Goal: Information Seeking & Learning: Learn about a topic

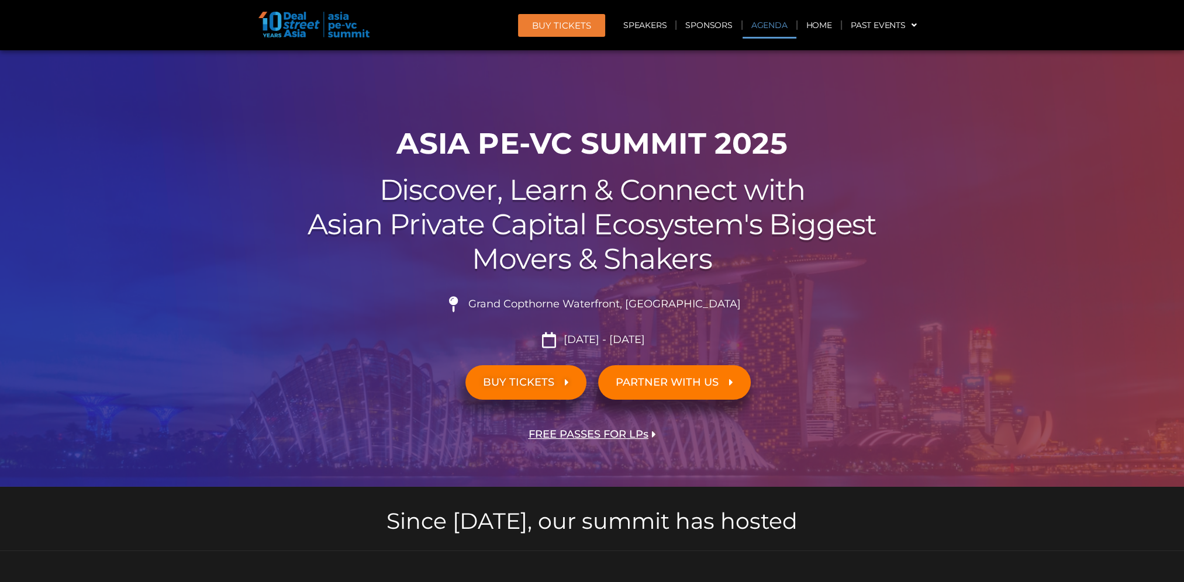
click at [771, 31] on link "Agenda" at bounding box center [770, 25] width 54 height 27
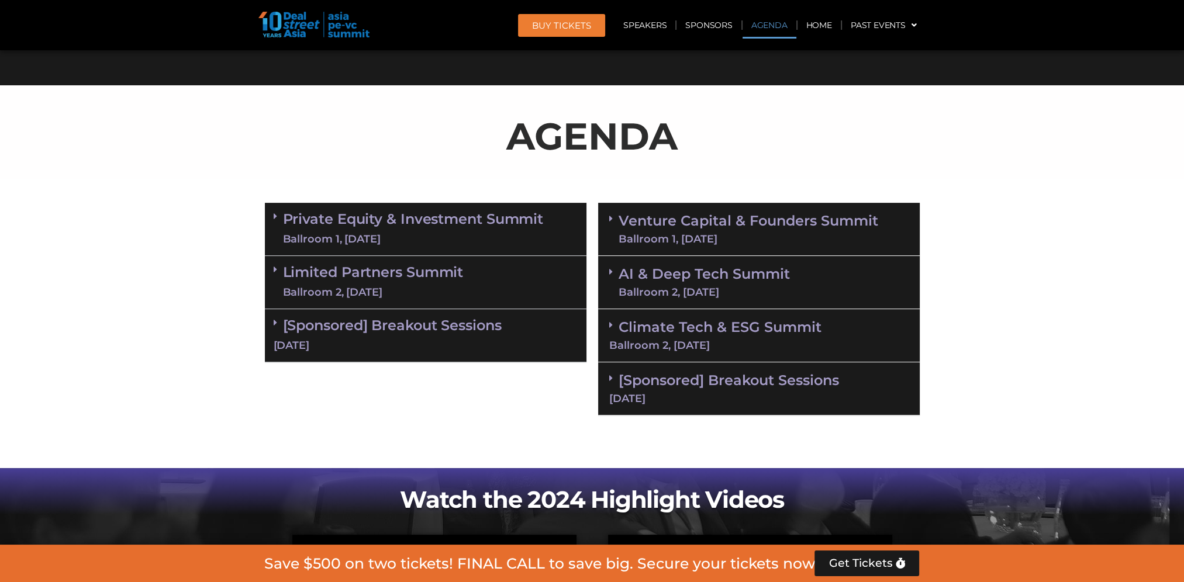
scroll to position [563, 0]
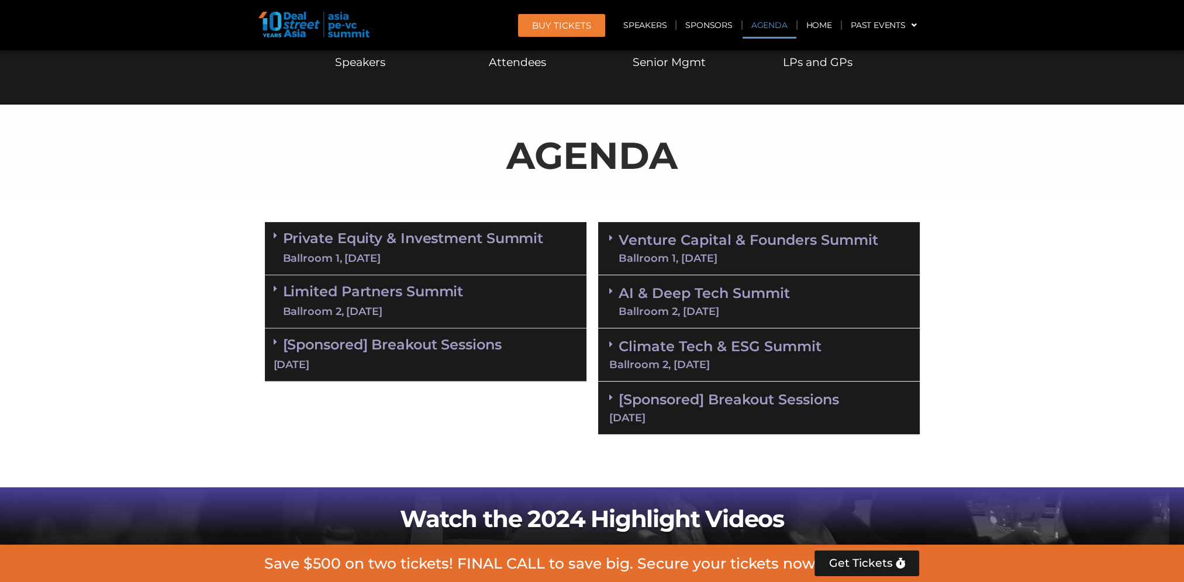
click at [762, 243] on link "Venture Capital & Founders​ Summit Ballroom 1, [DATE]" at bounding box center [749, 248] width 260 height 30
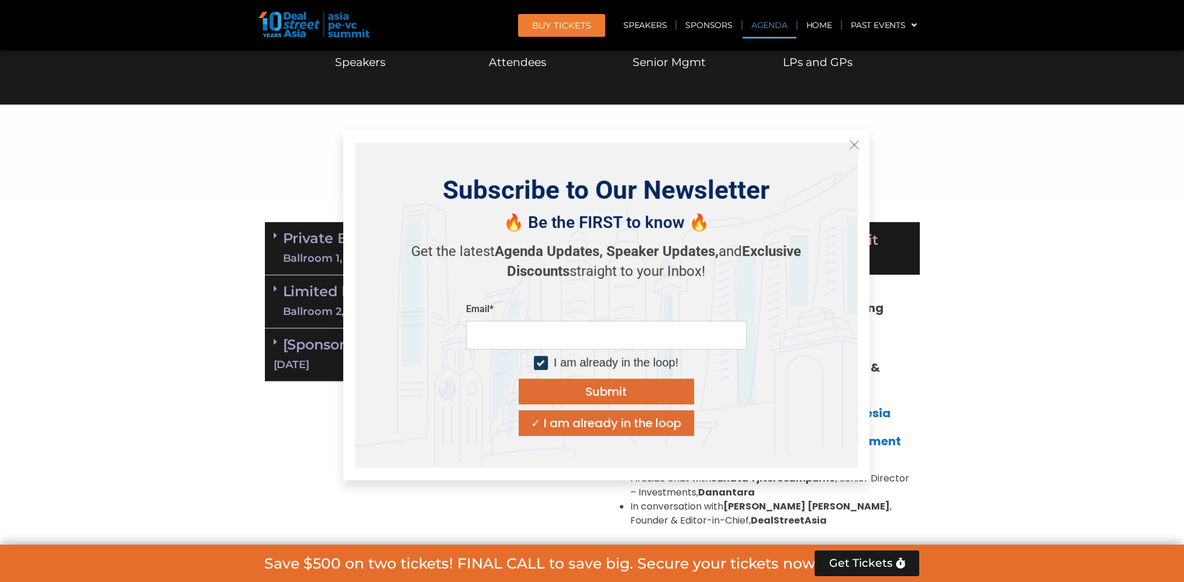
drag, startPoint x: 855, startPoint y: 145, endPoint x: 880, endPoint y: 153, distance: 26.4
click at [854, 145] on icon "Close" at bounding box center [854, 145] width 11 height 11
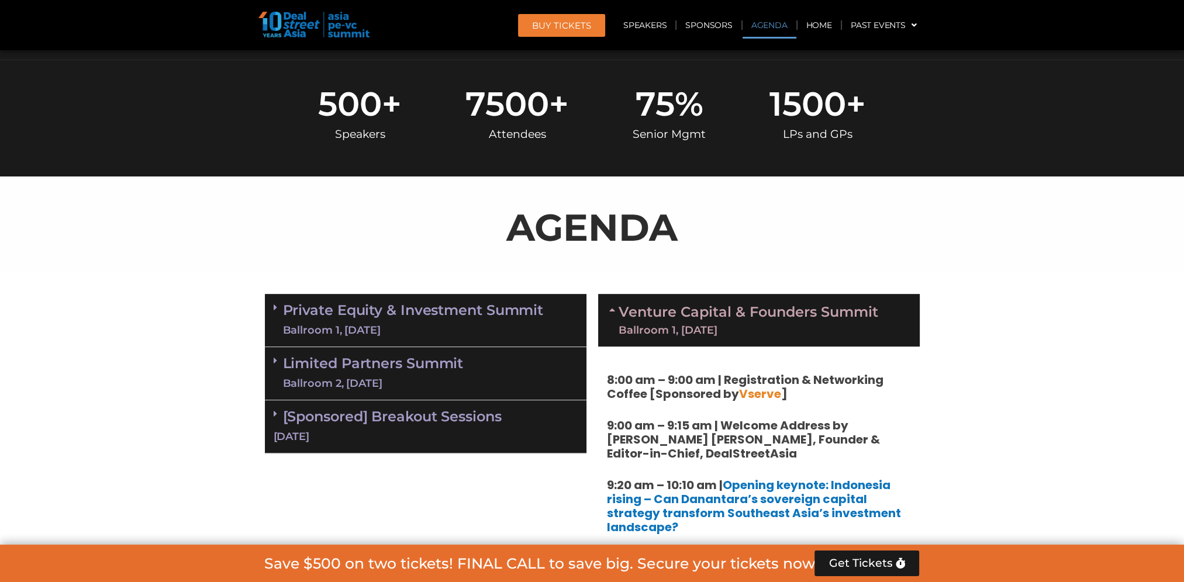
scroll to position [446, 0]
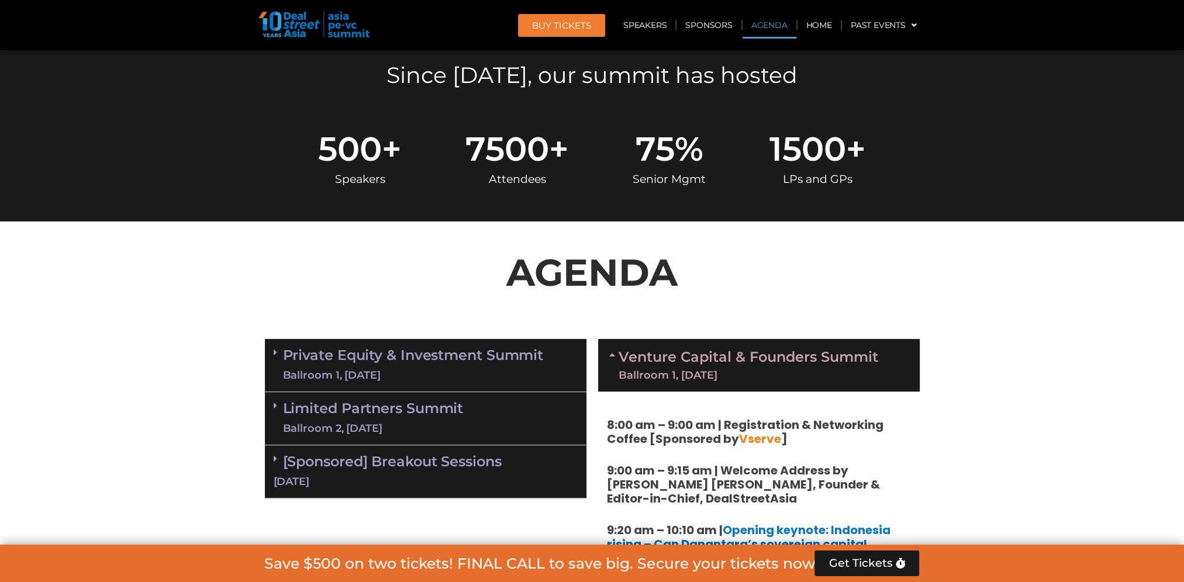
click at [385, 339] on div "Private Equity & Investment Summit Ballroom 1, [DATE]" at bounding box center [426, 365] width 322 height 53
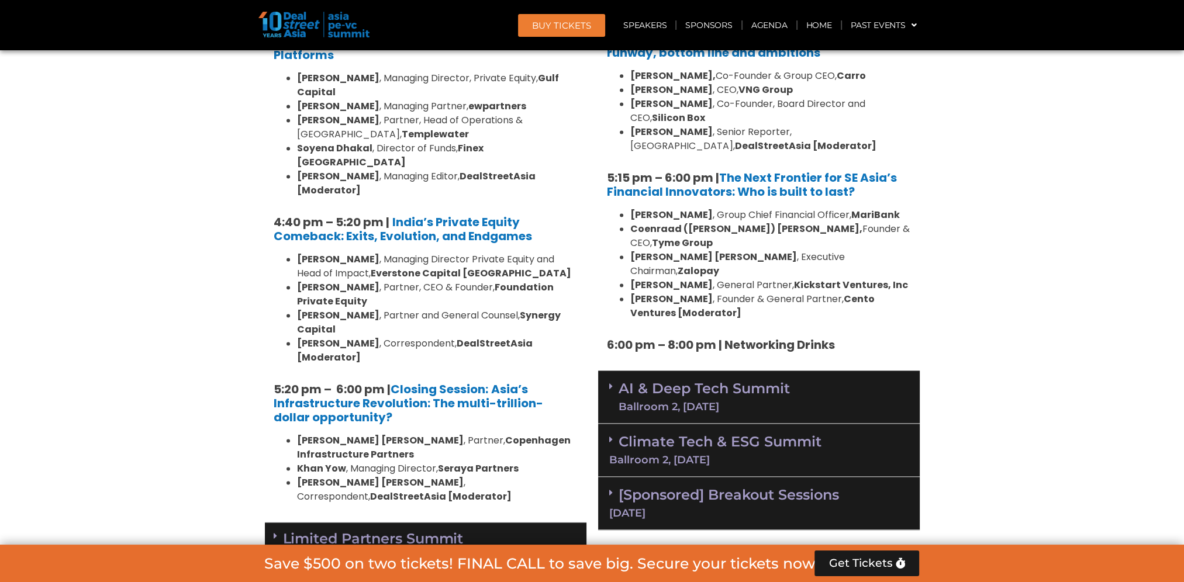
scroll to position [2142, 0]
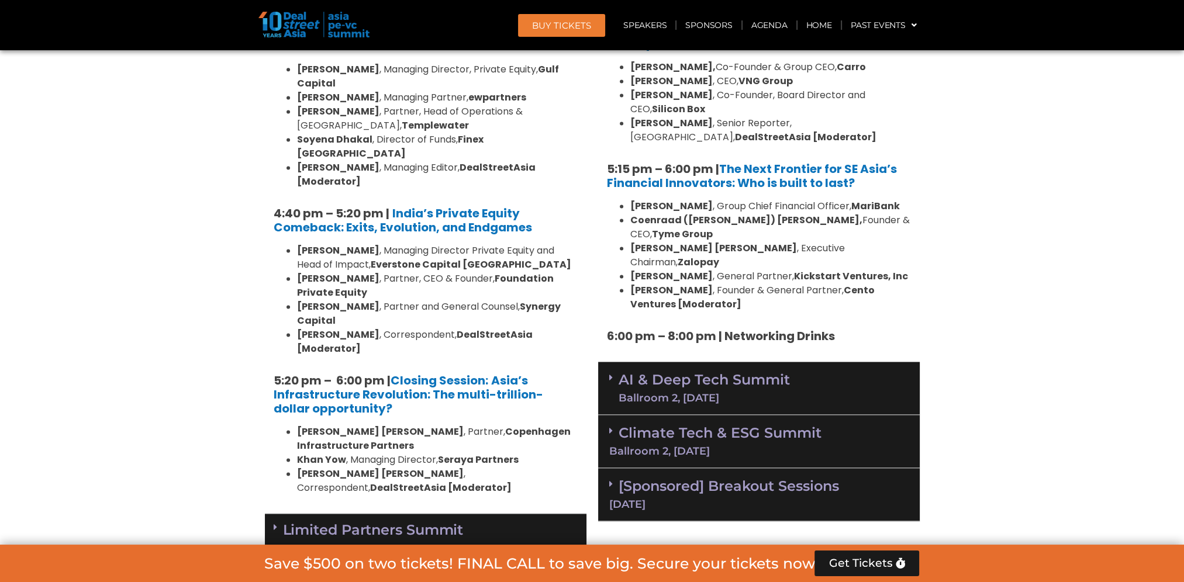
click at [675, 393] on div "Ballroom 2, [DATE]" at bounding box center [704, 398] width 171 height 11
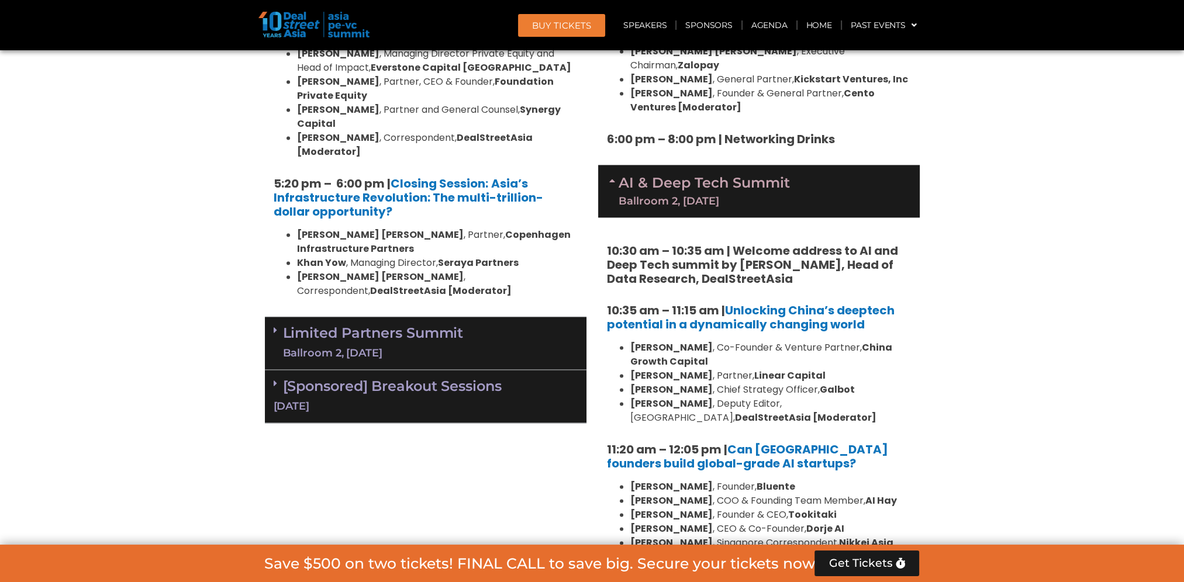
scroll to position [2748, 0]
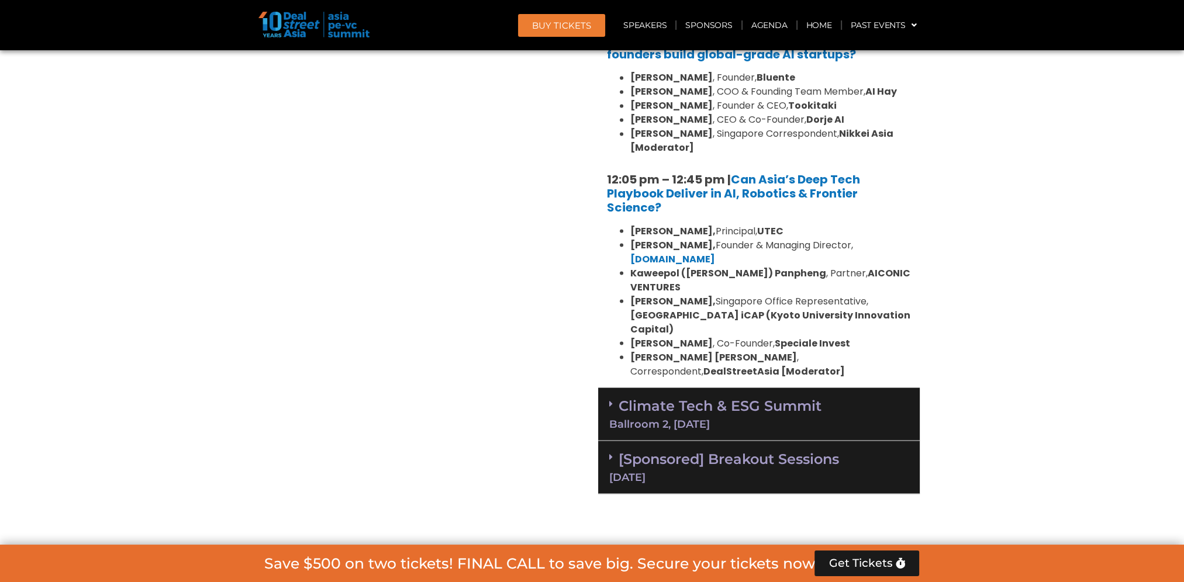
click at [826, 388] on div "Climate Tech & ESG Summit Ballroom 2, [DATE]" at bounding box center [759, 414] width 322 height 53
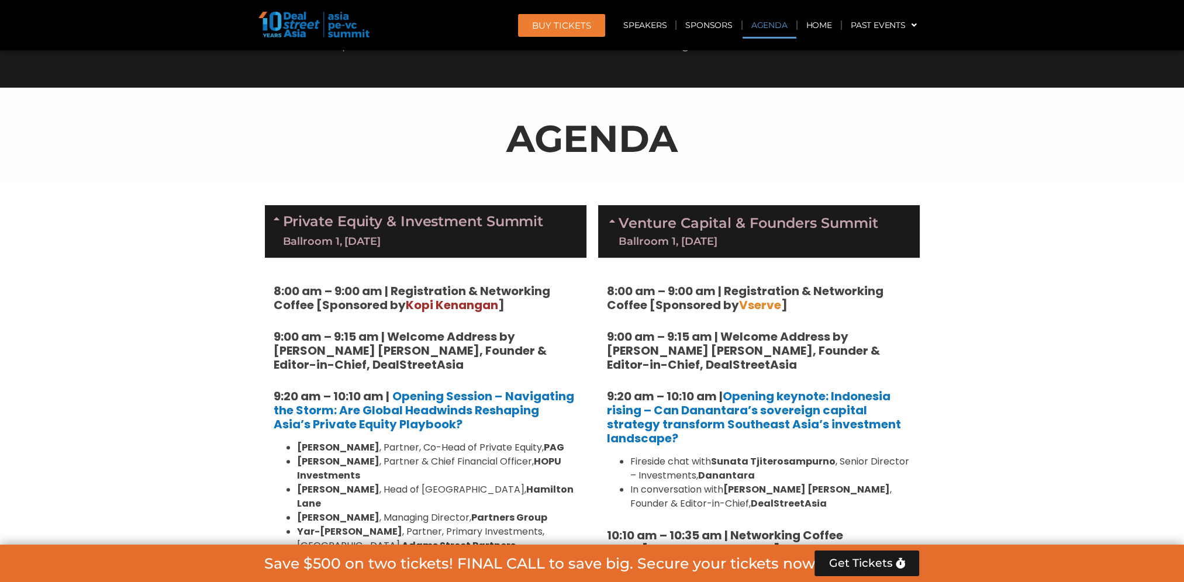
scroll to position [568, 0]
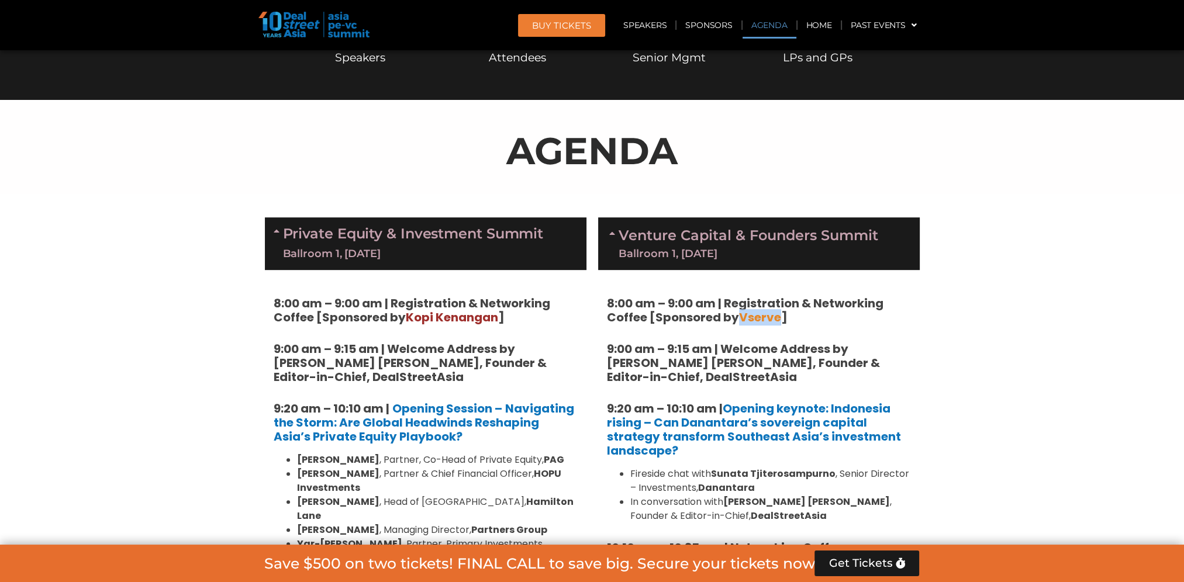
drag, startPoint x: 739, startPoint y: 318, endPoint x: 779, endPoint y: 318, distance: 40.3
click at [779, 318] on span "Vserve" at bounding box center [760, 317] width 42 height 16
drag, startPoint x: 779, startPoint y: 318, endPoint x: 1092, endPoint y: 336, distance: 313.3
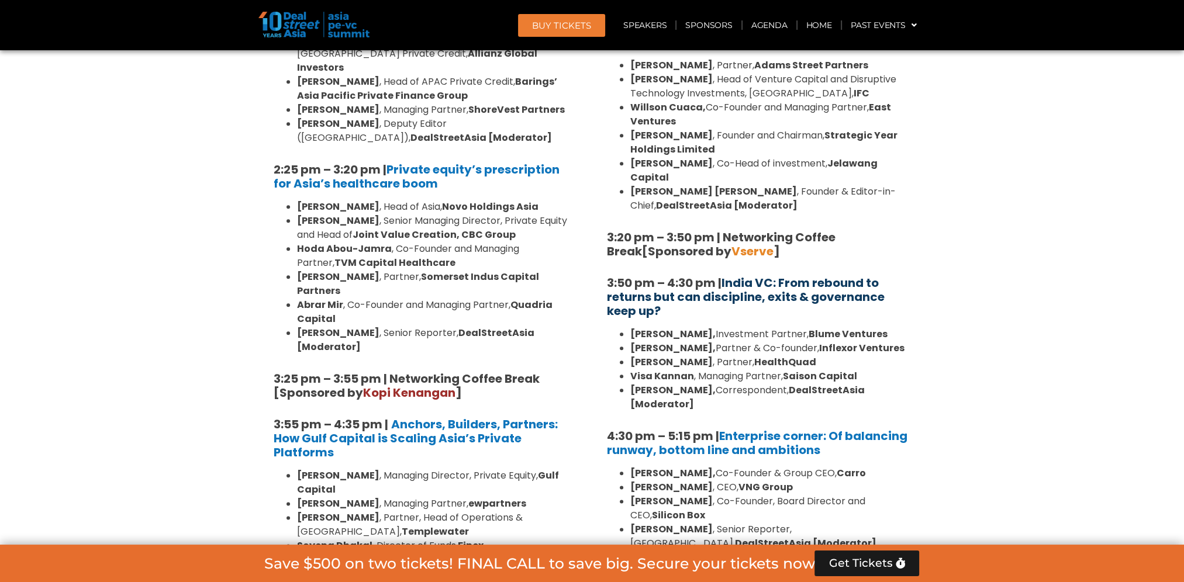
scroll to position [1679, 0]
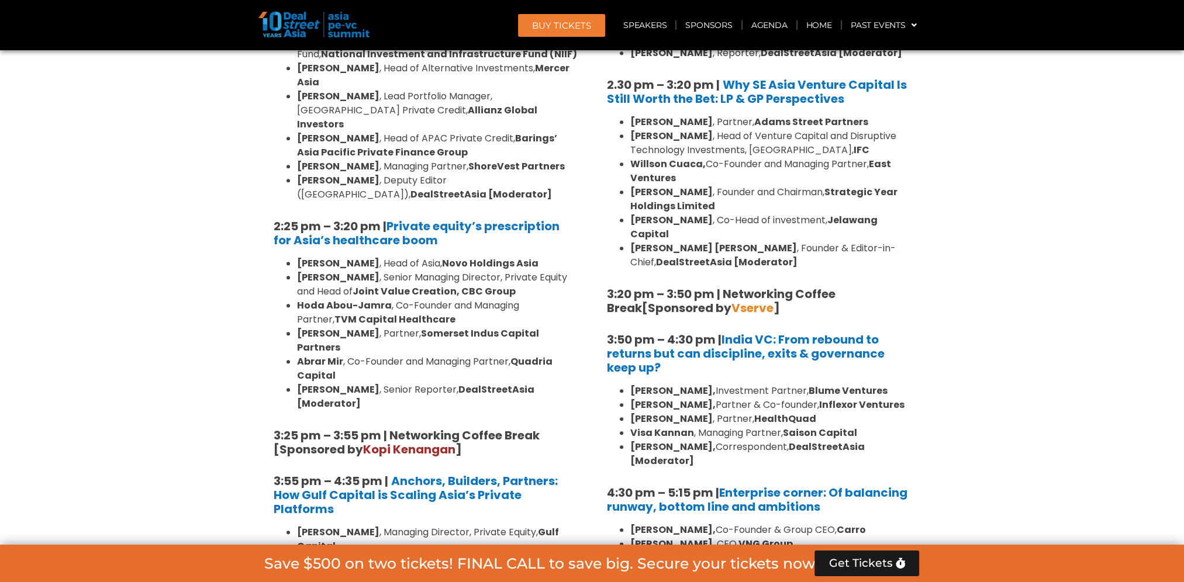
click at [731, 300] on span "Vserve" at bounding box center [752, 308] width 42 height 16
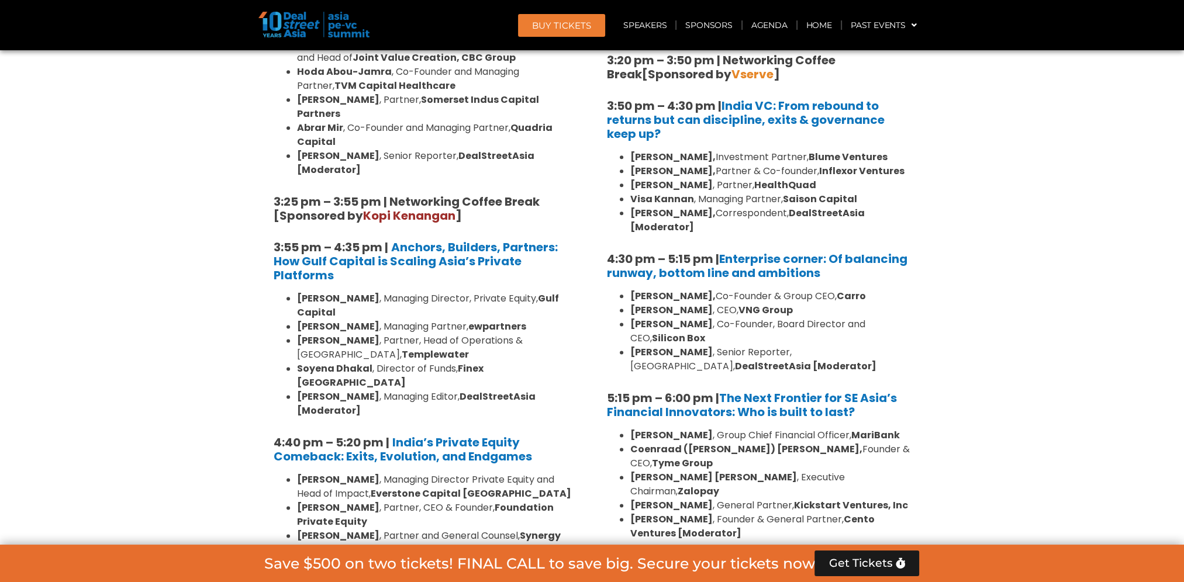
scroll to position [2205, 0]
